Goal: Transaction & Acquisition: Purchase product/service

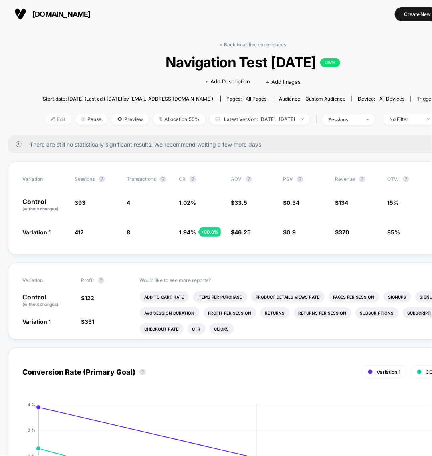
click at [45, 117] on span "Edit" at bounding box center [58, 119] width 26 height 11
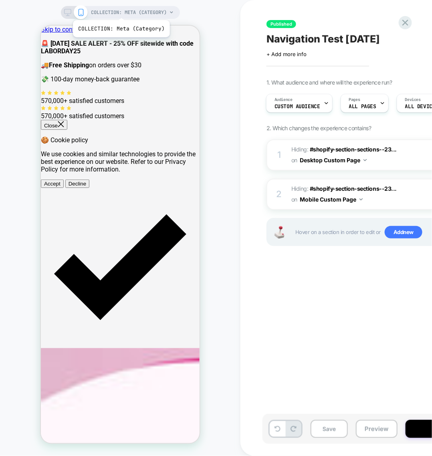
click at [120, 10] on span "COLLECTION: Meta (Category)" at bounding box center [129, 12] width 76 height 13
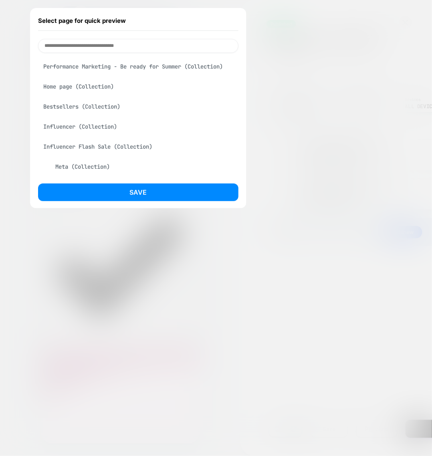
click at [136, 41] on input at bounding box center [138, 46] width 201 height 14
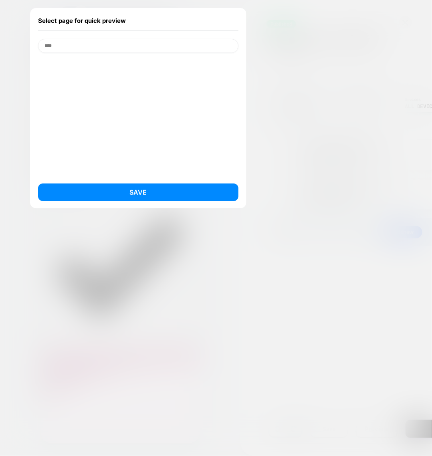
type input "****"
click at [26, 32] on div at bounding box center [216, 228] width 432 height 456
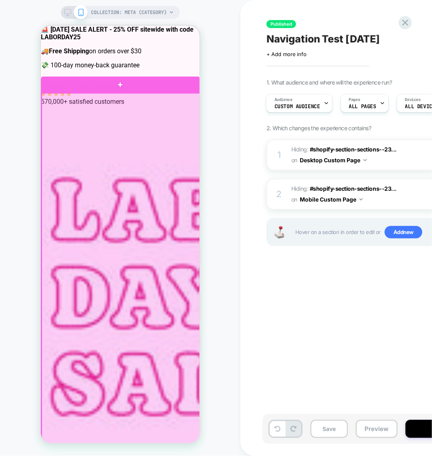
scroll to position [389, 0]
click at [92, 152] on div at bounding box center [120, 385] width 159 height 584
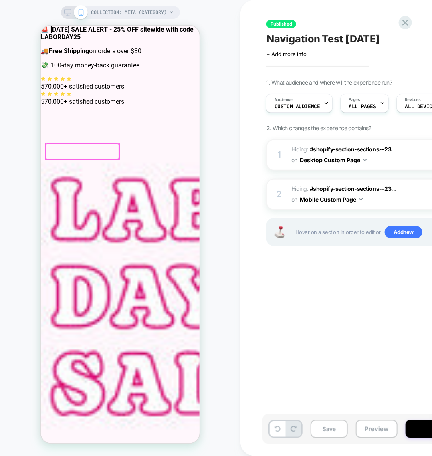
click at [76, 151] on div at bounding box center [81, 151] width 73 height 15
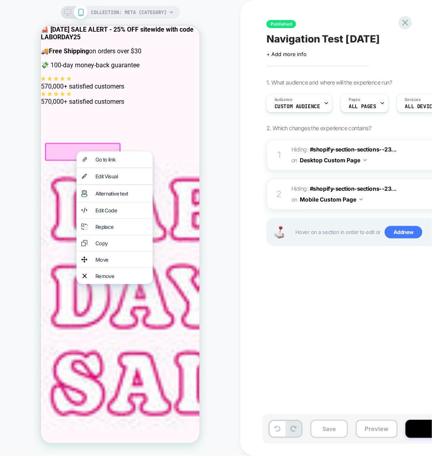
click at [63, 151] on div at bounding box center [83, 152] width 76 height 18
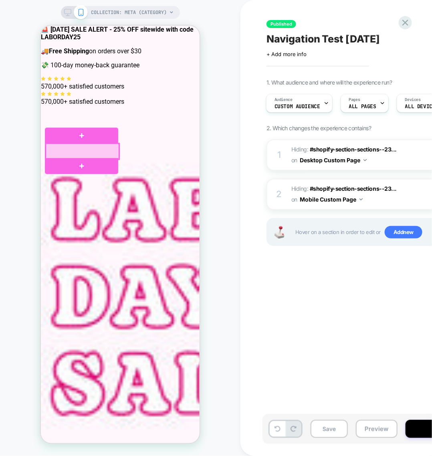
click at [73, 154] on div at bounding box center [81, 151] width 73 height 15
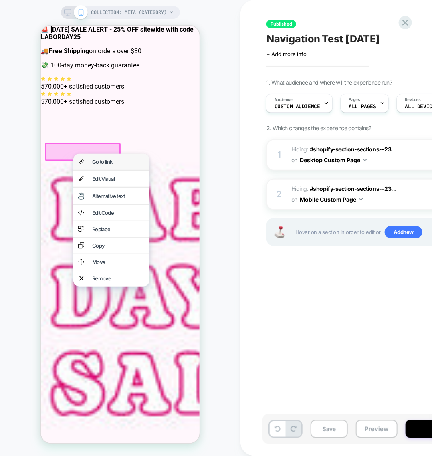
click at [84, 160] on div "Go to link" at bounding box center [111, 162] width 76 height 16
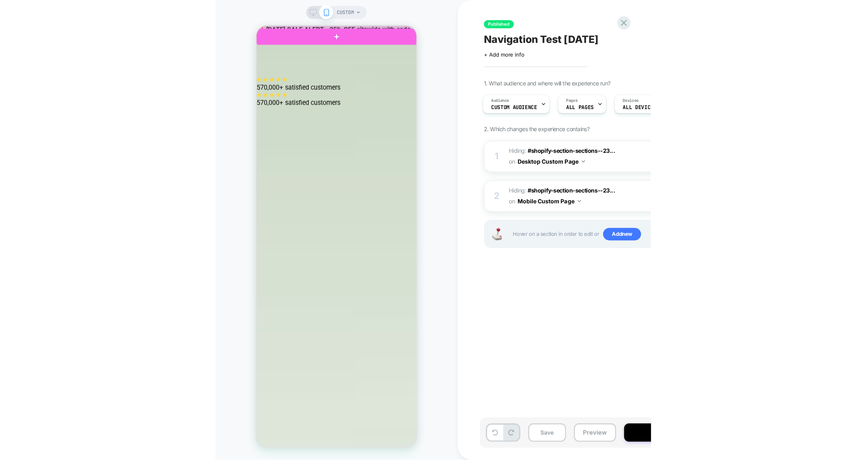
scroll to position [407, 0]
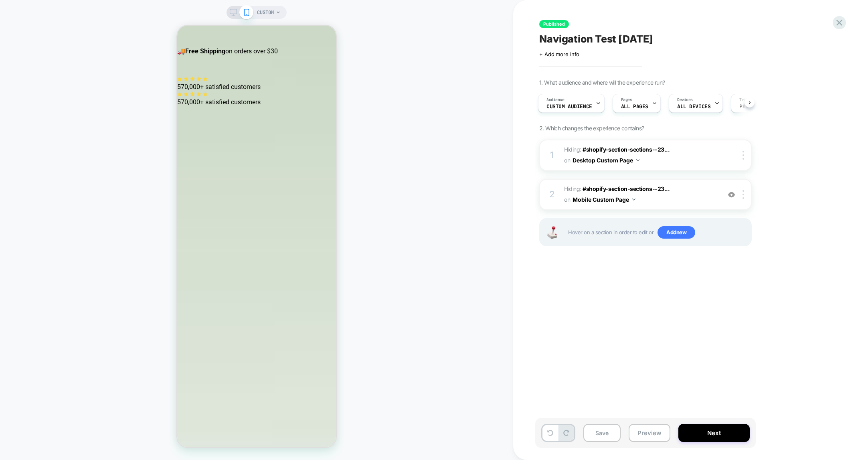
select select "**********"
